Goal: Information Seeking & Learning: Find specific fact

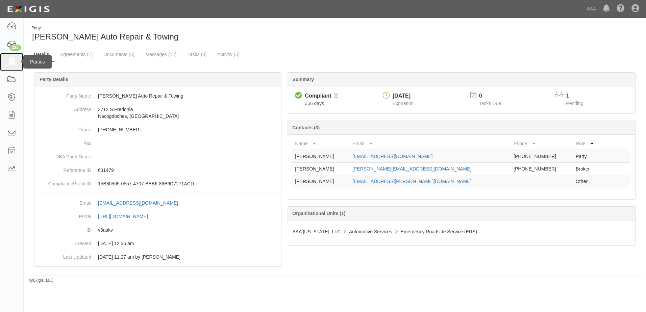
click at [13, 63] on icon at bounding box center [11, 62] width 9 height 8
click at [111, 52] on link "Documents (6)" at bounding box center [118, 55] width 41 height 15
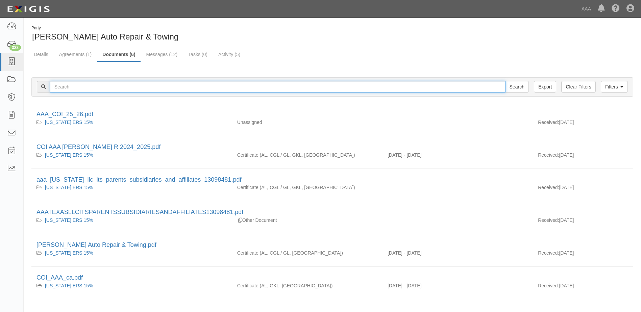
click at [68, 86] on input "text" at bounding box center [278, 86] width 456 height 11
type input "DFW TECH"
click at [522, 85] on input "Search" at bounding box center [517, 86] width 24 height 11
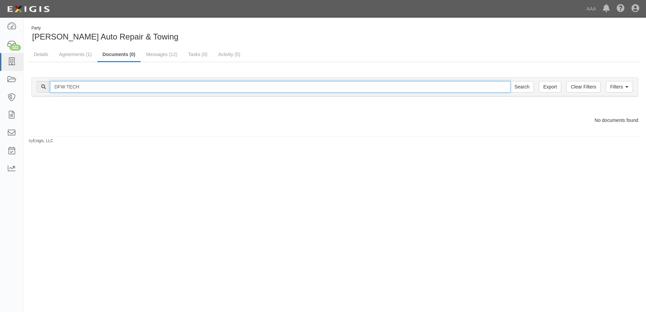
click at [98, 84] on input "DFW TECH" at bounding box center [280, 86] width 461 height 11
type input "DFW TECH LLC"
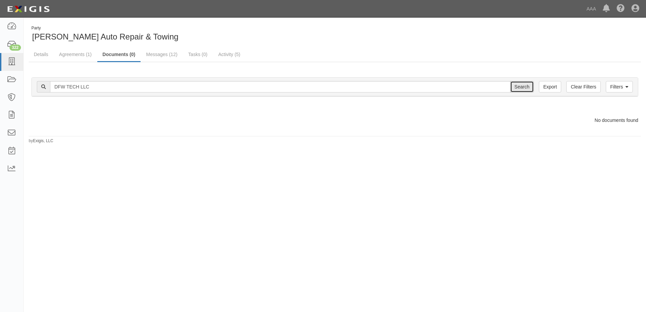
click at [526, 89] on input "Search" at bounding box center [522, 86] width 24 height 11
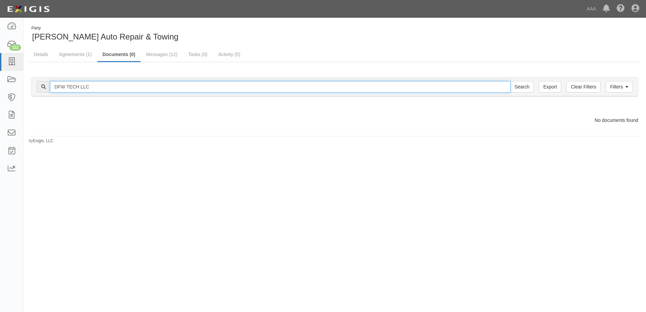
click at [97, 86] on input "DFW TECH LLC" at bounding box center [280, 86] width 461 height 11
type input "DFW"
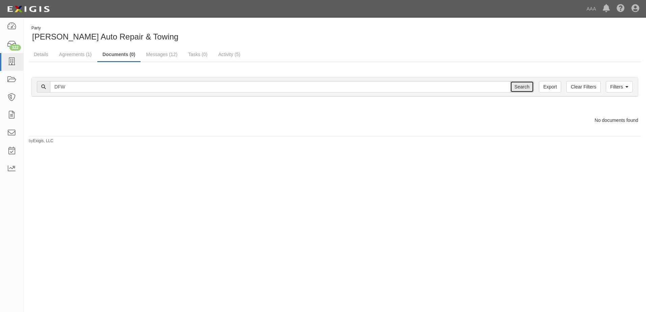
click at [524, 88] on input "Search" at bounding box center [522, 86] width 24 height 11
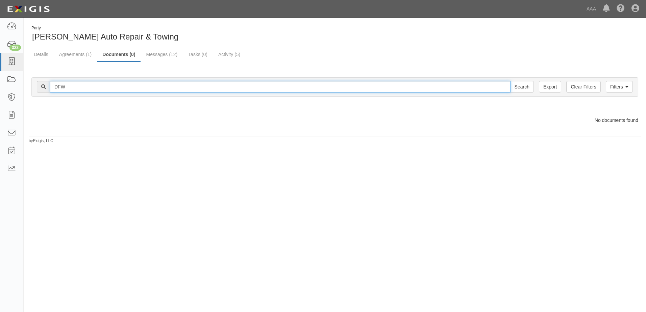
click at [82, 88] on input "DFW" at bounding box center [280, 86] width 461 height 11
type input "DFW TECH"
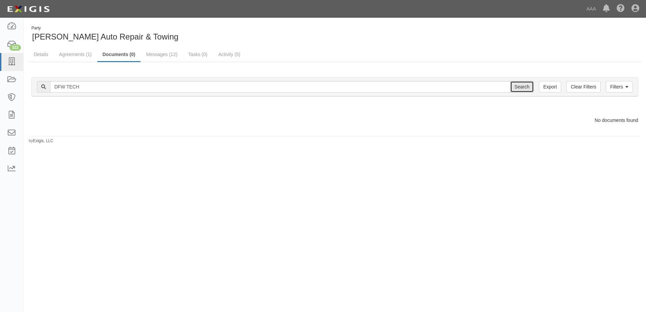
click at [526, 88] on input "Search" at bounding box center [522, 86] width 24 height 11
click at [76, 53] on link "Agreements (1)" at bounding box center [75, 55] width 43 height 15
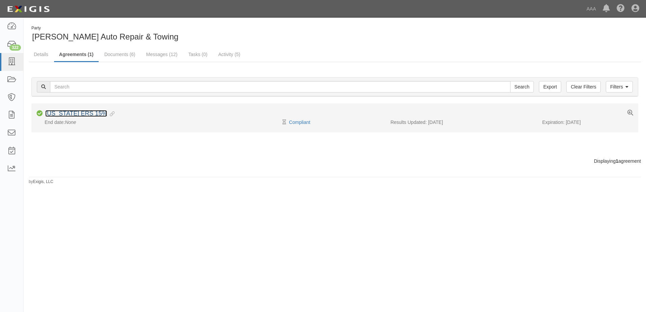
click at [55, 114] on link "[US_STATE] ERS 15%" at bounding box center [76, 113] width 62 height 7
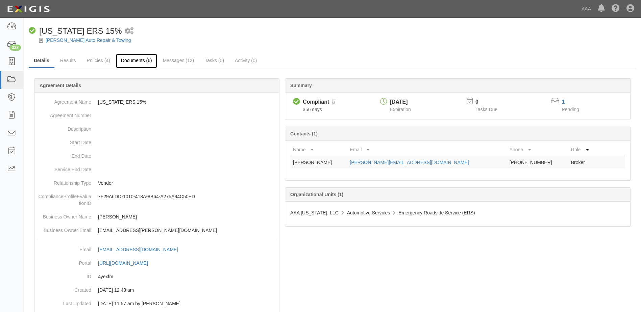
click at [132, 58] on link "Documents (6)" at bounding box center [136, 61] width 41 height 15
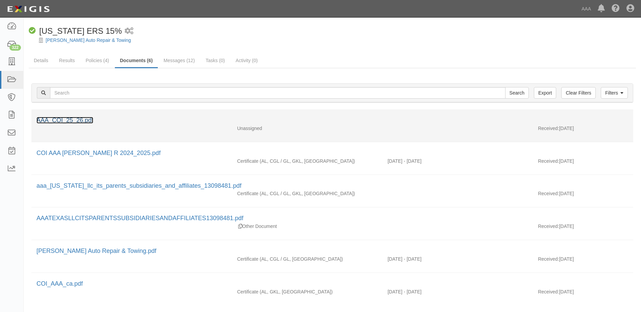
click at [59, 121] on link "AAA_COI_25_26.pdf" at bounding box center [65, 120] width 57 height 7
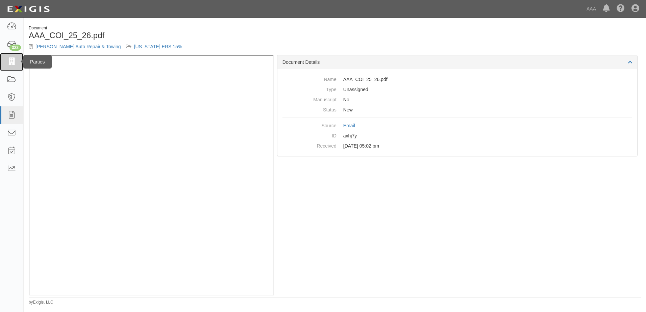
click at [11, 59] on icon at bounding box center [11, 62] width 9 height 8
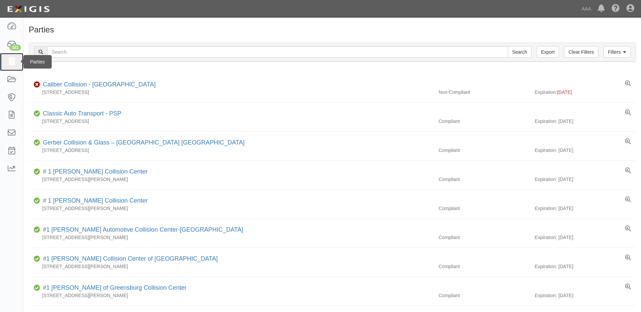
click at [11, 62] on icon at bounding box center [11, 62] width 9 height 8
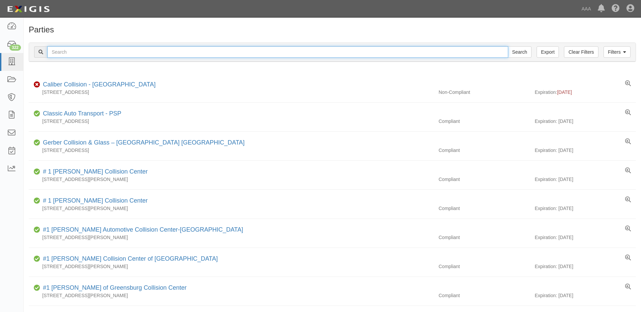
click at [70, 50] on input "text" at bounding box center [277, 51] width 461 height 11
click at [70, 49] on input "text" at bounding box center [277, 51] width 461 height 11
type input "DFW Tech"
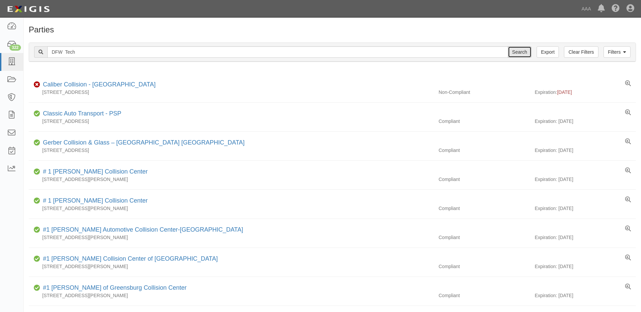
click at [525, 52] on input "Search" at bounding box center [520, 51] width 24 height 11
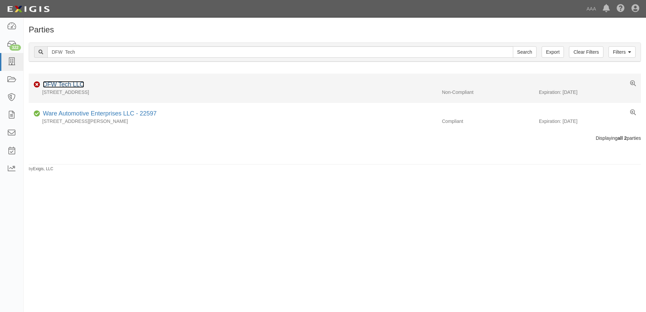
click at [65, 87] on link "DFW Tech LLC" at bounding box center [63, 84] width 41 height 7
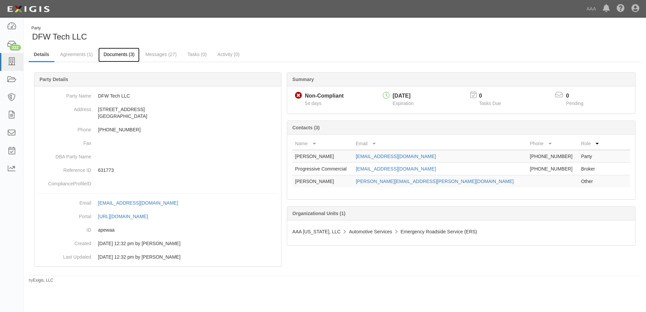
click at [122, 54] on link "Documents (3)" at bounding box center [118, 55] width 41 height 15
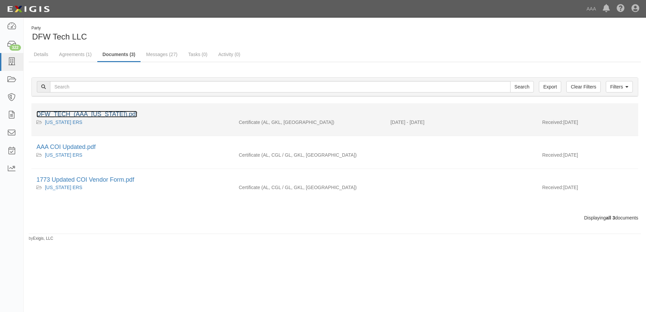
click at [61, 114] on link "DFW_TECH_(AAA_TEXAS).pdf" at bounding box center [87, 114] width 101 height 7
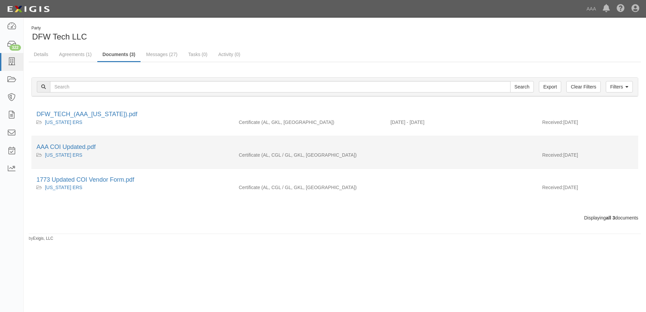
click at [81, 143] on div "AAA COI Updated.pdf" at bounding box center [335, 147] width 597 height 9
click at [80, 148] on link "AAA COI Updated.pdf" at bounding box center [66, 147] width 59 height 7
